Goal: Task Accomplishment & Management: Manage account settings

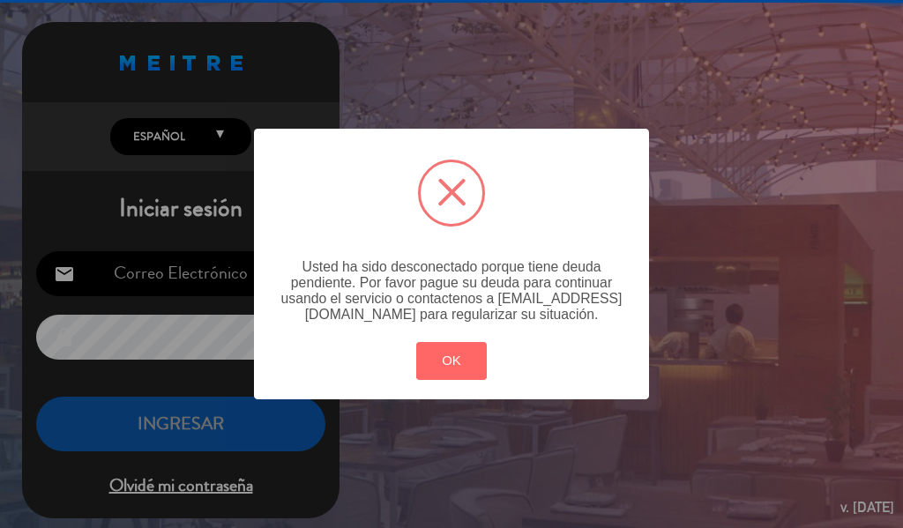
type input "[EMAIL_ADDRESS][DOMAIN_NAME]"
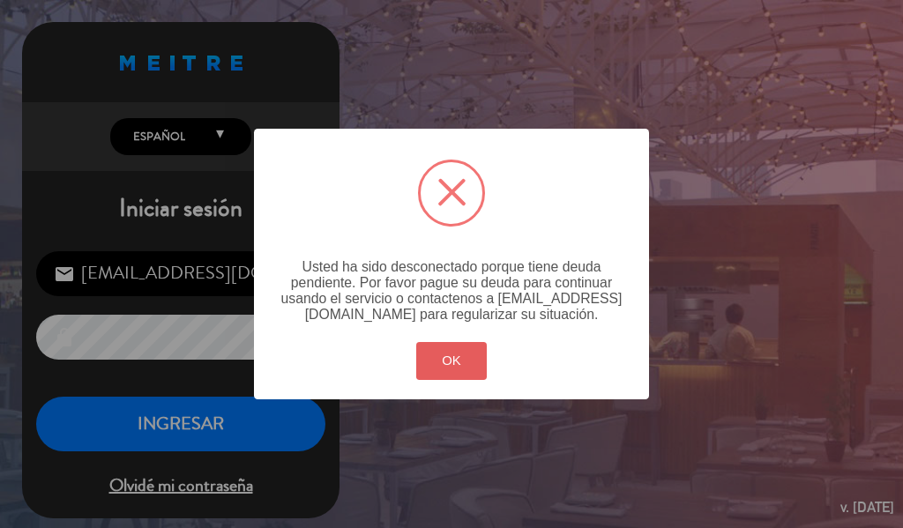
click at [425, 354] on button "OK" at bounding box center [451, 361] width 71 height 38
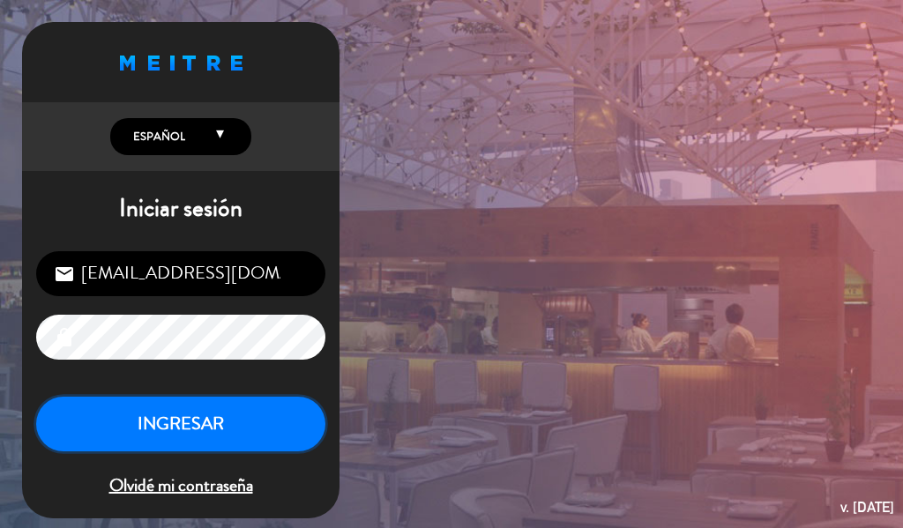
click at [226, 406] on button "INGRESAR" at bounding box center [180, 425] width 289 height 56
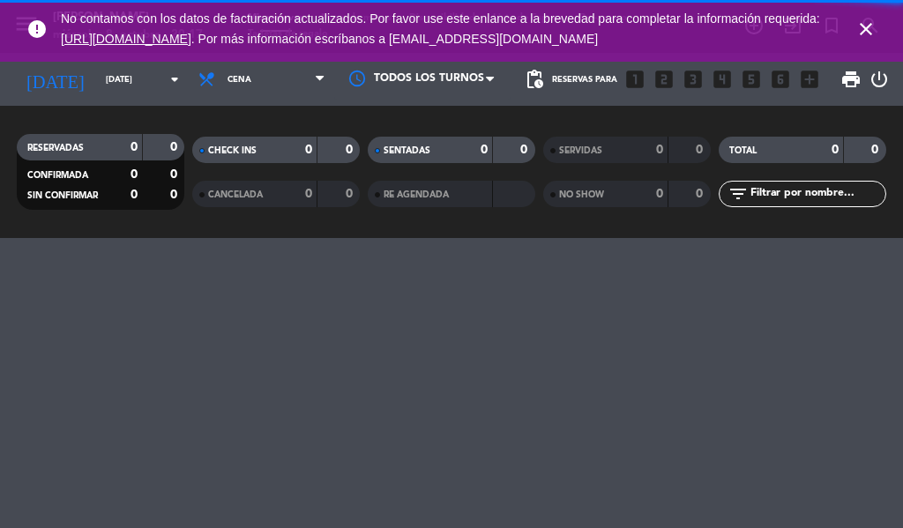
click at [860, 29] on icon "close" at bounding box center [865, 29] width 21 height 21
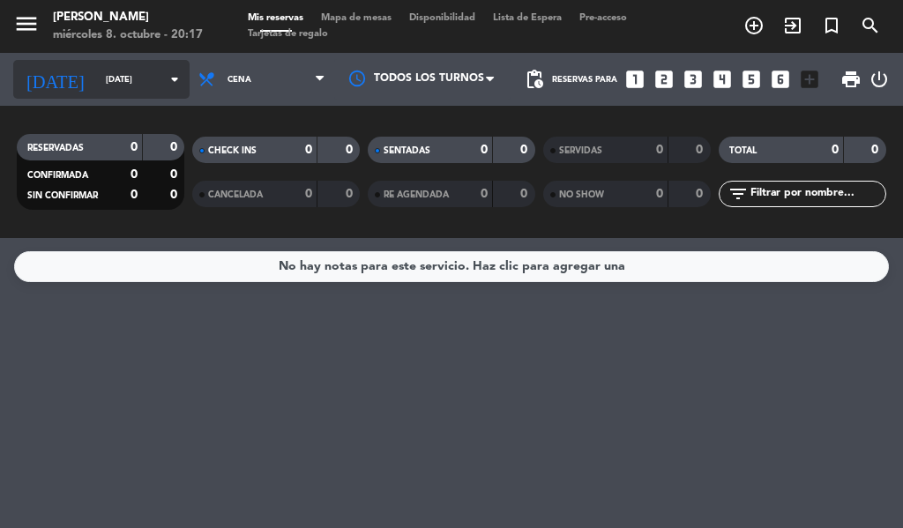
click at [139, 79] on input "[DATE]" at bounding box center [154, 79] width 115 height 27
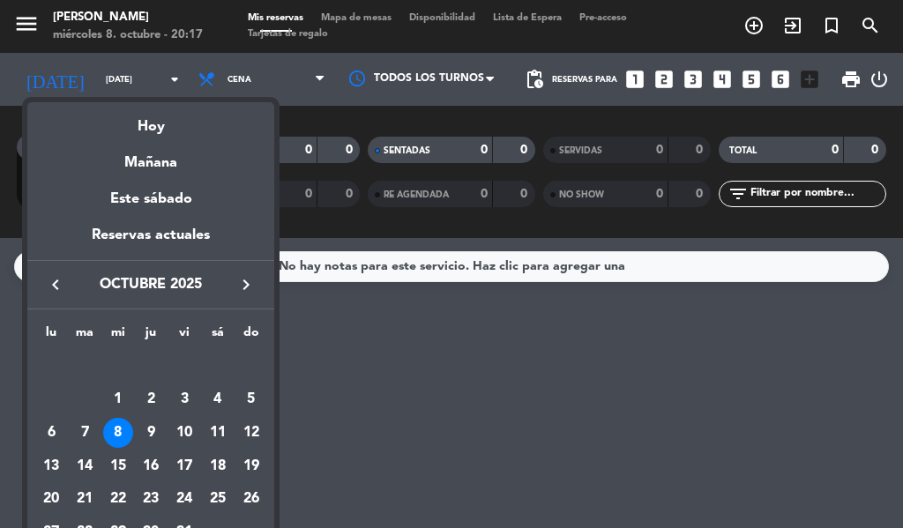
click at [333, 322] on div at bounding box center [451, 264] width 903 height 528
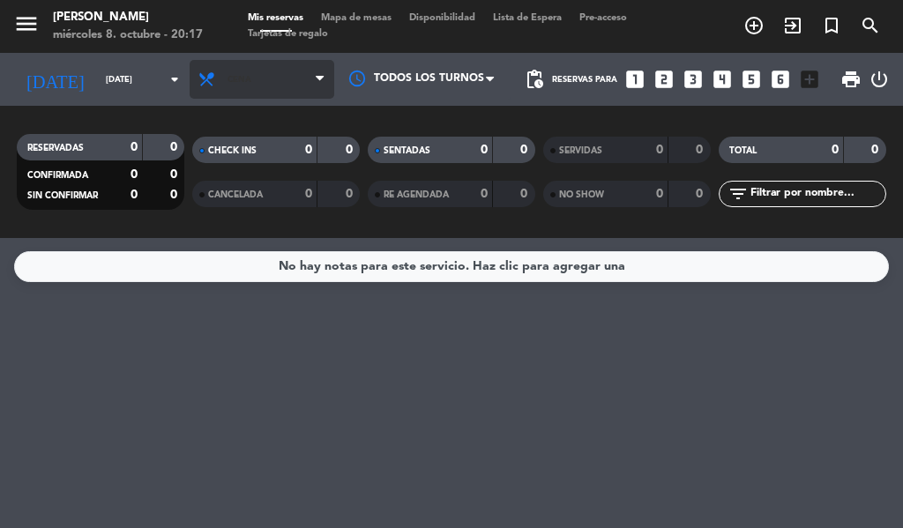
click at [256, 83] on span "Cena" at bounding box center [262, 79] width 145 height 39
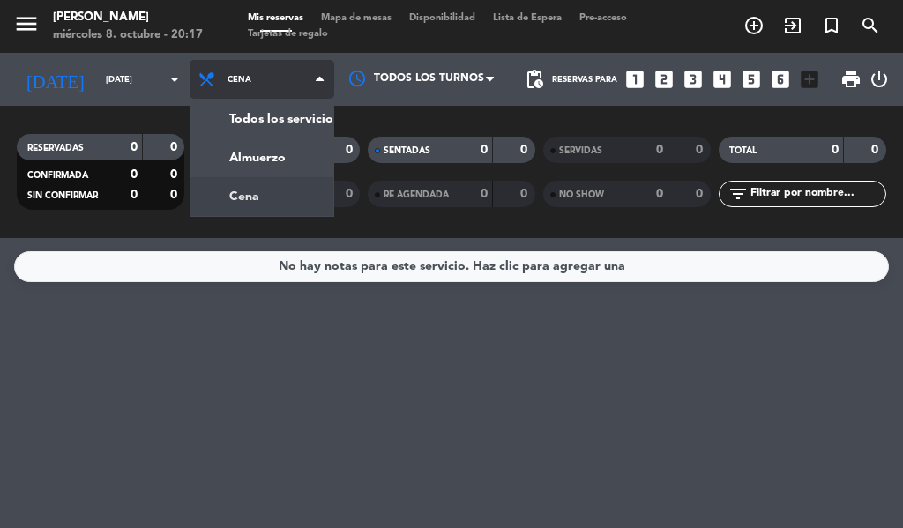
click at [285, 118] on div "menu [PERSON_NAME] [DATE] 8. octubre - 20:17 Mis reservas Mapa de mesas Disponi…" at bounding box center [451, 119] width 903 height 238
